Goal: Task Accomplishment & Management: Use online tool/utility

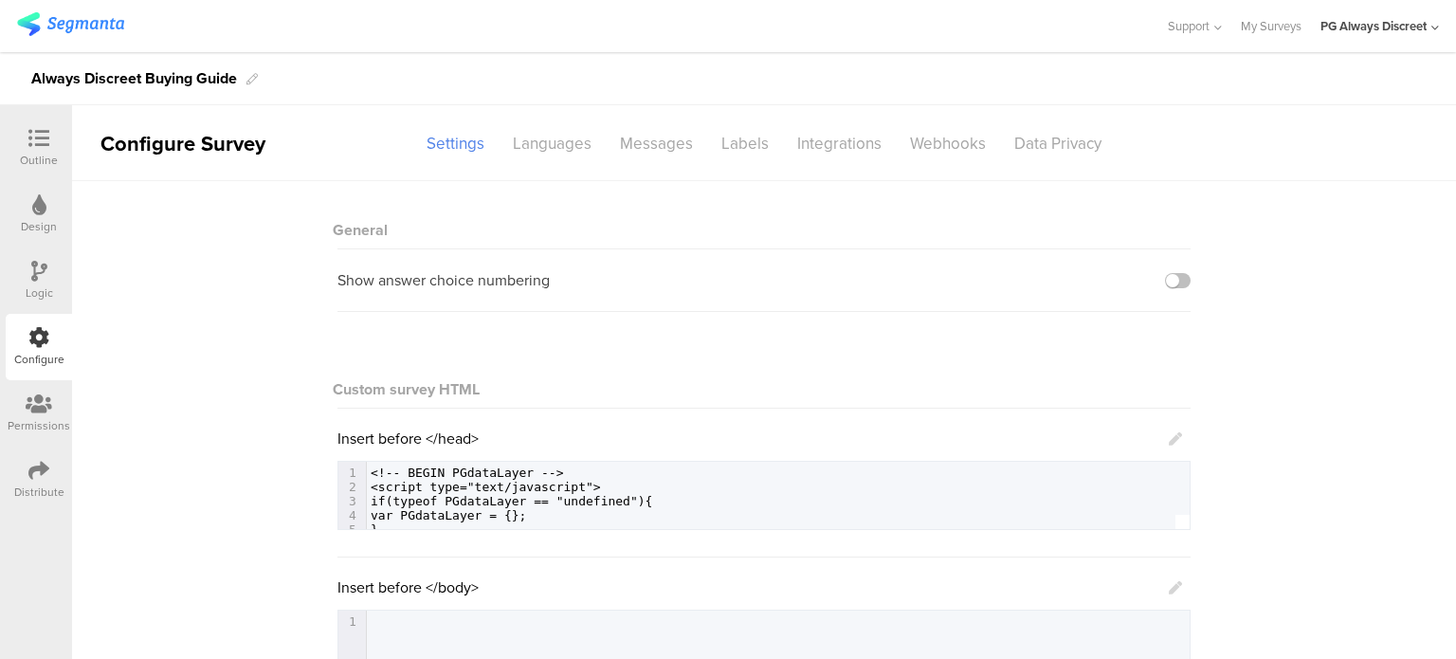
click at [1236, 29] on div "Support Help Center Live Chat My Surveys PG Always Discreet ACCOUNTS PG Always …" at bounding box center [1293, 26] width 291 height 52
click at [1257, 24] on link "My Surveys" at bounding box center [1271, 26] width 61 height 52
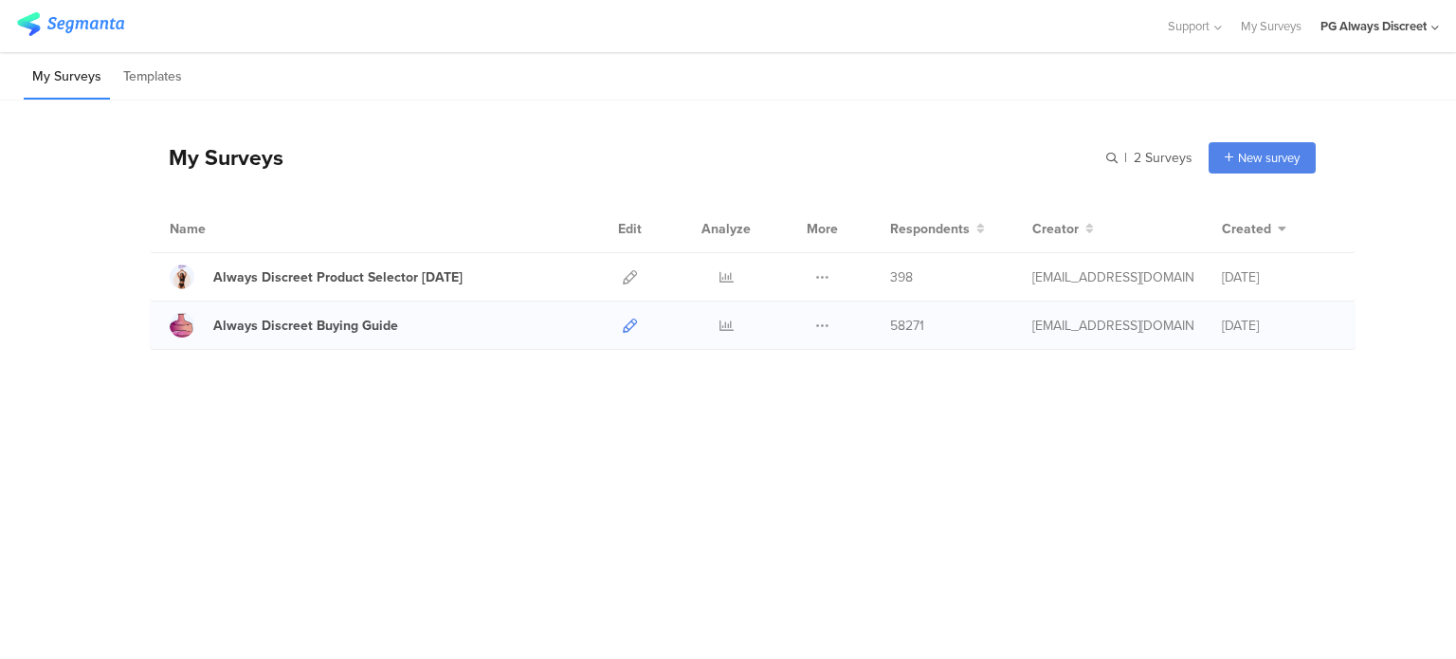
click at [629, 323] on icon at bounding box center [630, 326] width 14 height 14
click at [352, 323] on div "Always Discreet Buying Guide" at bounding box center [305, 326] width 185 height 20
click at [626, 321] on icon at bounding box center [630, 326] width 14 height 14
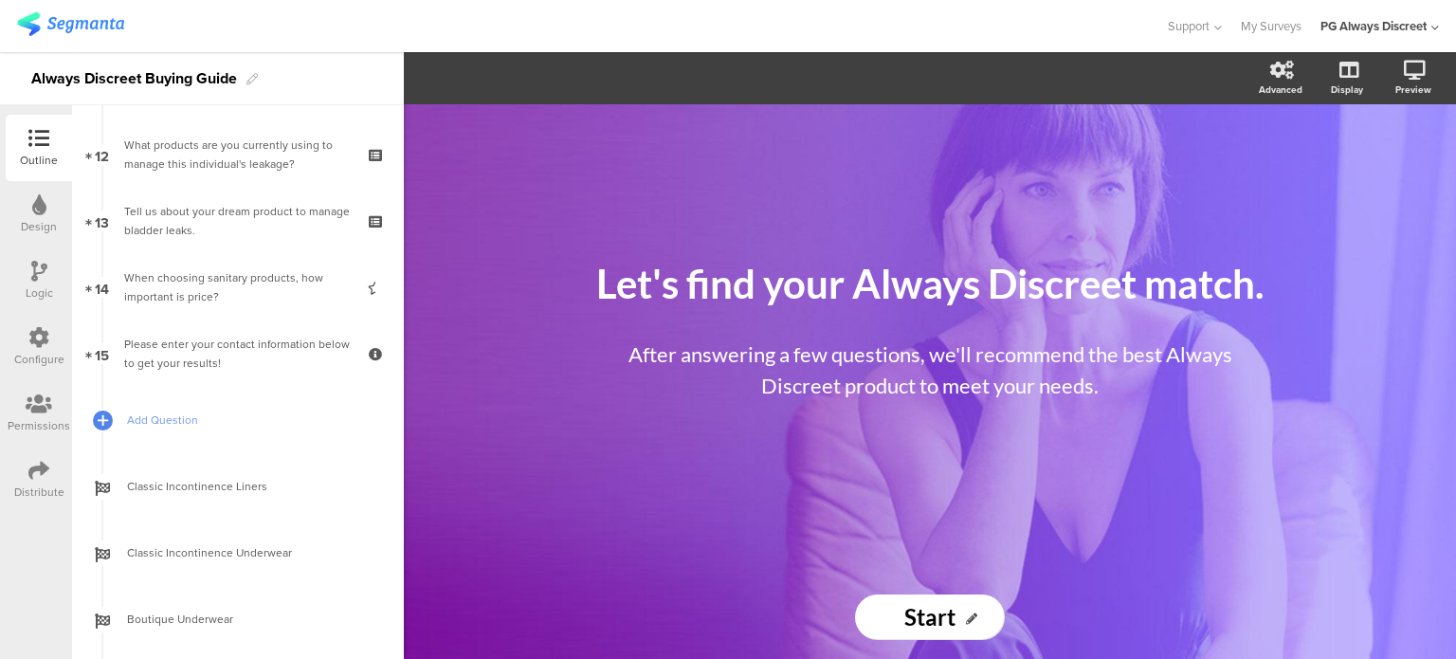
scroll to position [784, 0]
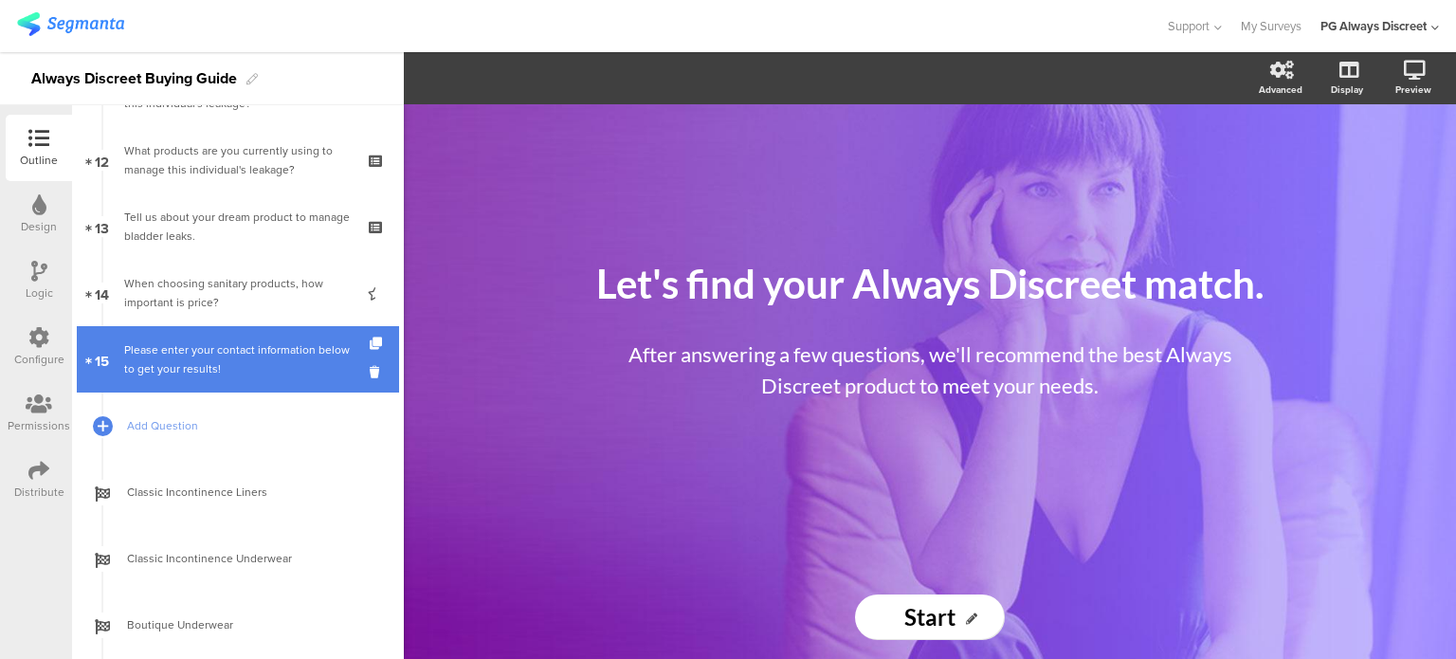
click at [240, 367] on div "Please enter your contact information below to get your results!" at bounding box center [237, 359] width 227 height 38
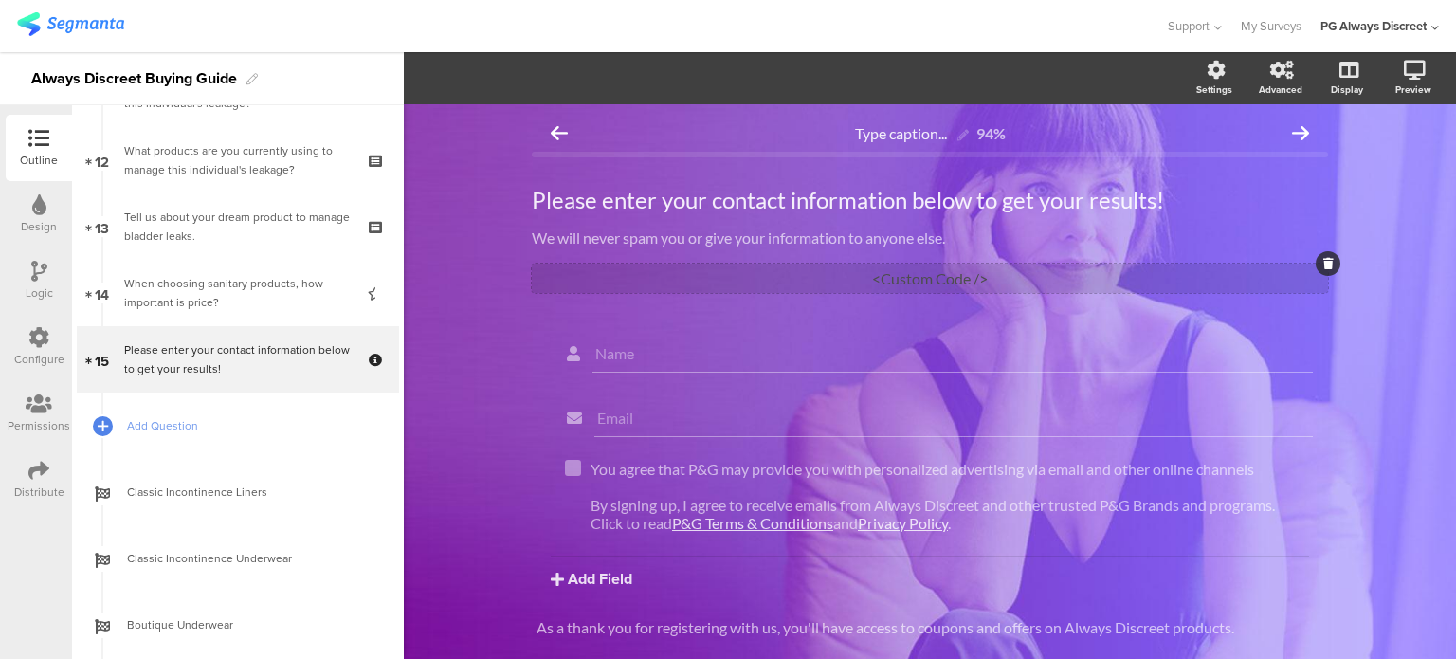
click at [929, 289] on div "<Custom Code />" at bounding box center [930, 278] width 796 height 29
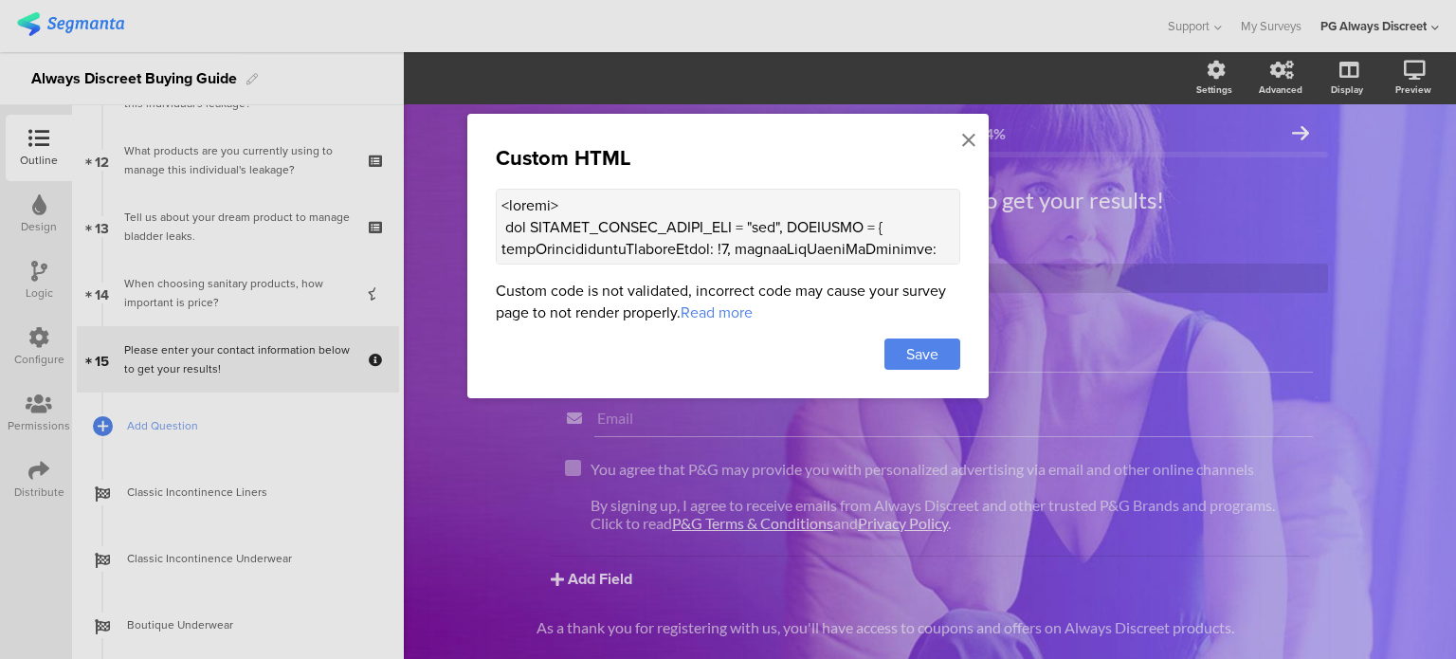
click at [831, 263] on textarea at bounding box center [728, 227] width 465 height 76
click at [838, 234] on textarea at bounding box center [728, 227] width 465 height 76
